Goal: Find specific page/section: Find specific page/section

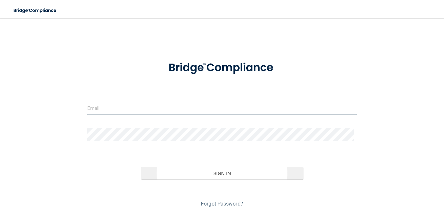
type input "[EMAIL_ADDRESS][DOMAIN_NAME]"
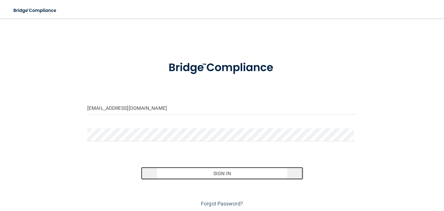
click at [214, 172] on button "Sign In" at bounding box center [221, 173] width 161 height 13
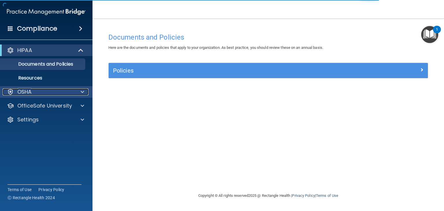
click at [51, 92] on div "OSHA" at bounding box center [39, 91] width 72 height 7
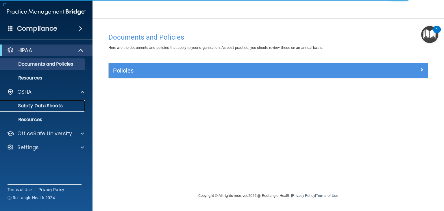
click at [47, 104] on p "Safety Data Sheets" at bounding box center [43, 106] width 79 height 6
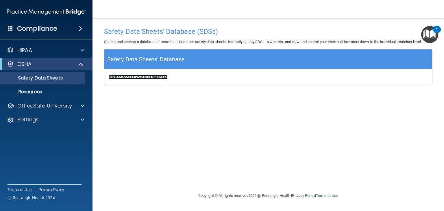
click at [151, 77] on b "Click to access your SDS database" at bounding box center [138, 77] width 59 height 4
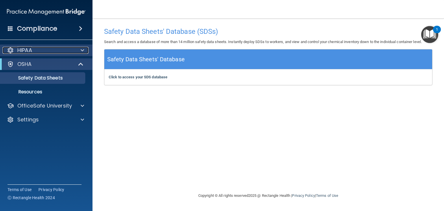
click at [84, 50] on div at bounding box center [81, 50] width 14 height 7
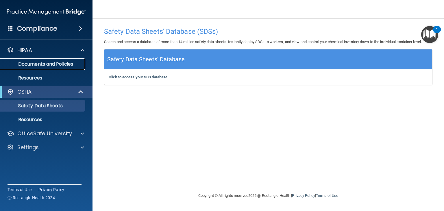
click at [53, 64] on p "Documents and Policies" at bounding box center [43, 64] width 79 height 6
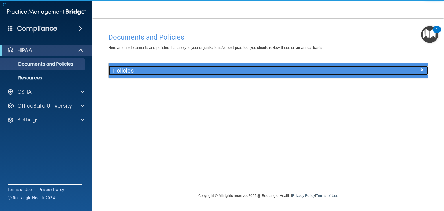
click at [148, 74] on div "Policies" at bounding box center [228, 70] width 239 height 9
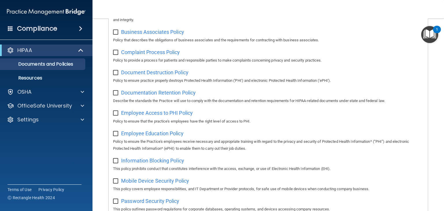
scroll to position [29, 0]
